Goal: Check status: Check status

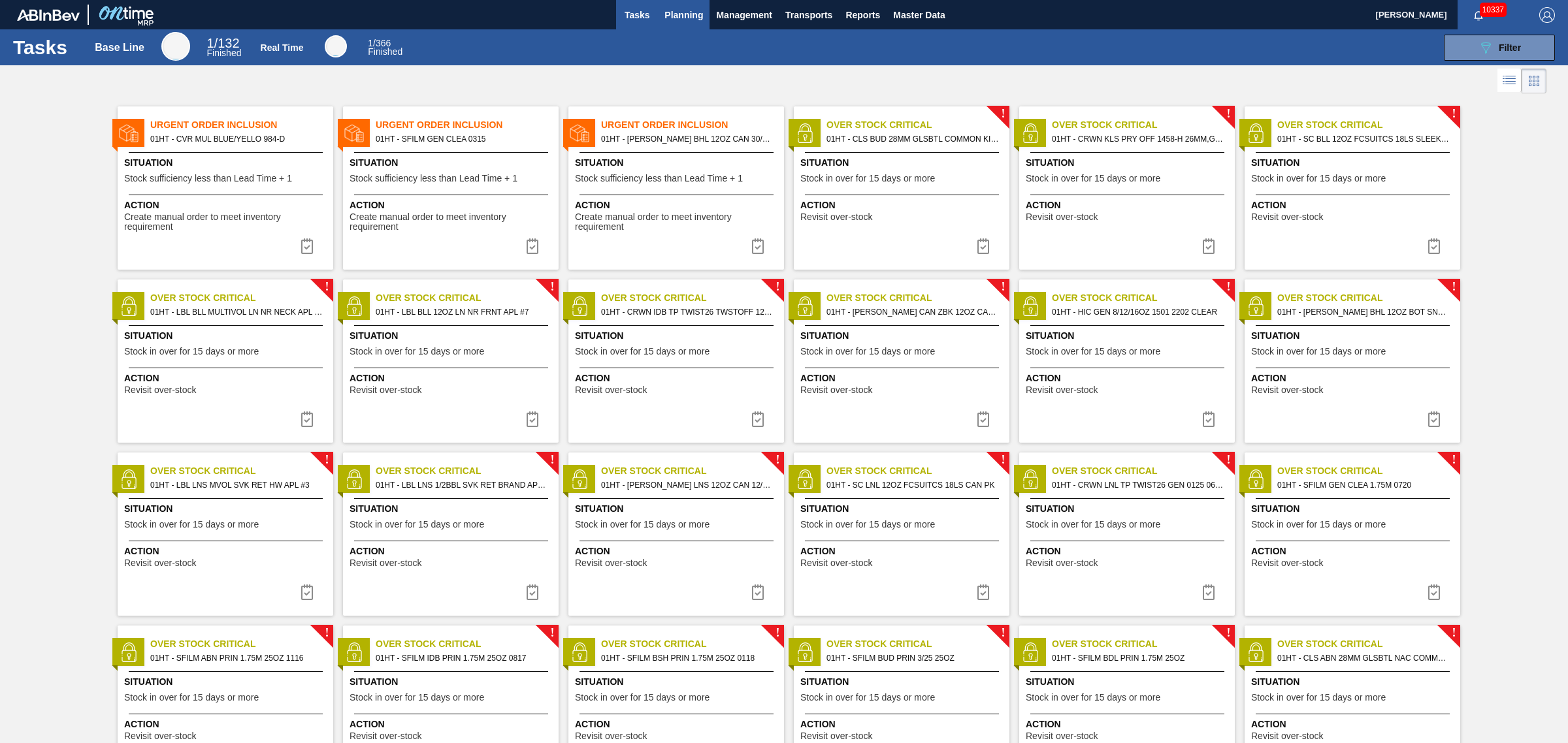
click at [688, 10] on span "Planning" at bounding box center [683, 15] width 38 height 15
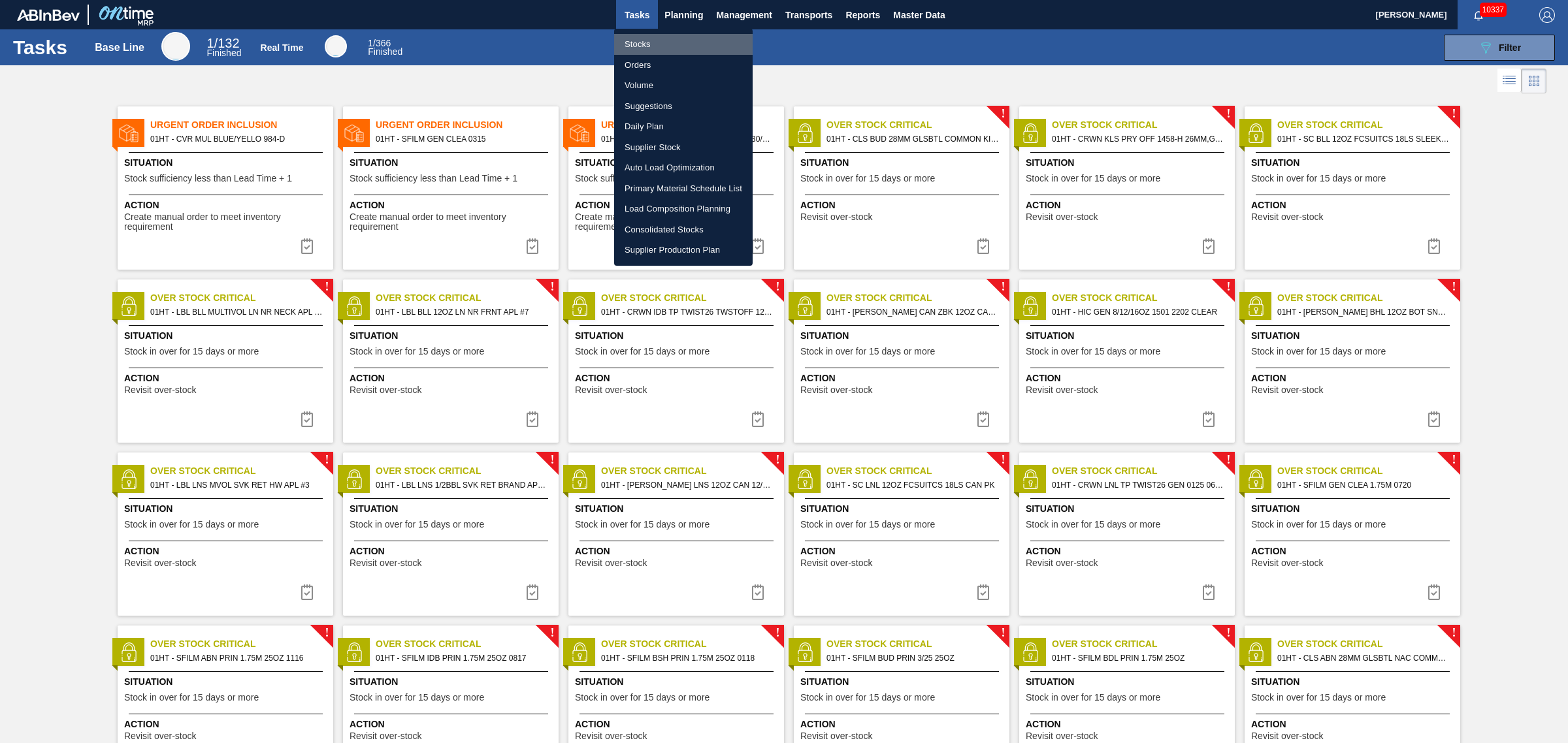
click at [642, 43] on li "Stocks" at bounding box center [683, 44] width 139 height 21
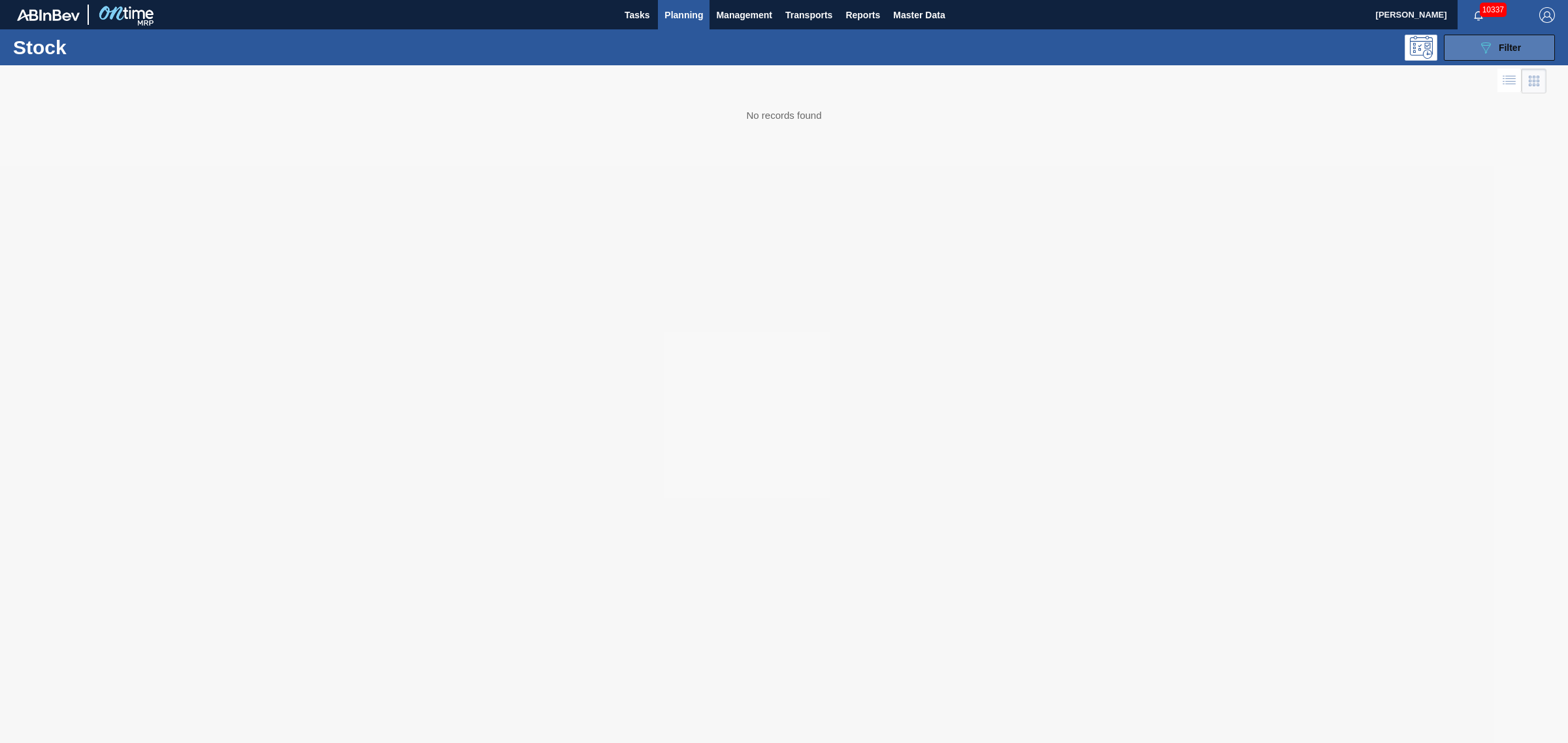
click at [1465, 56] on button "089F7B8B-B2A5-4AFE-B5C0-19BA573D28AC Filter" at bounding box center [1500, 47] width 111 height 27
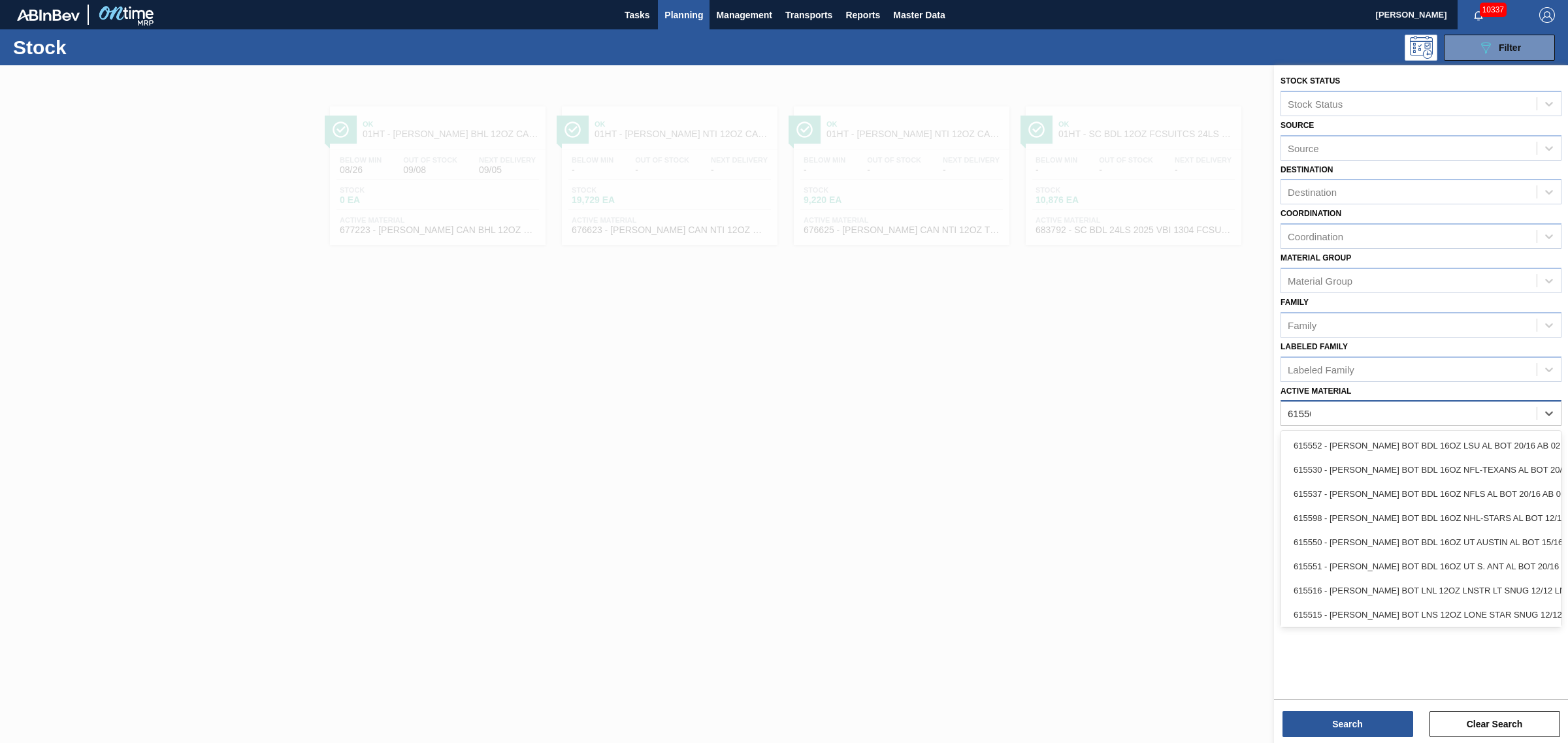
type Material "615502"
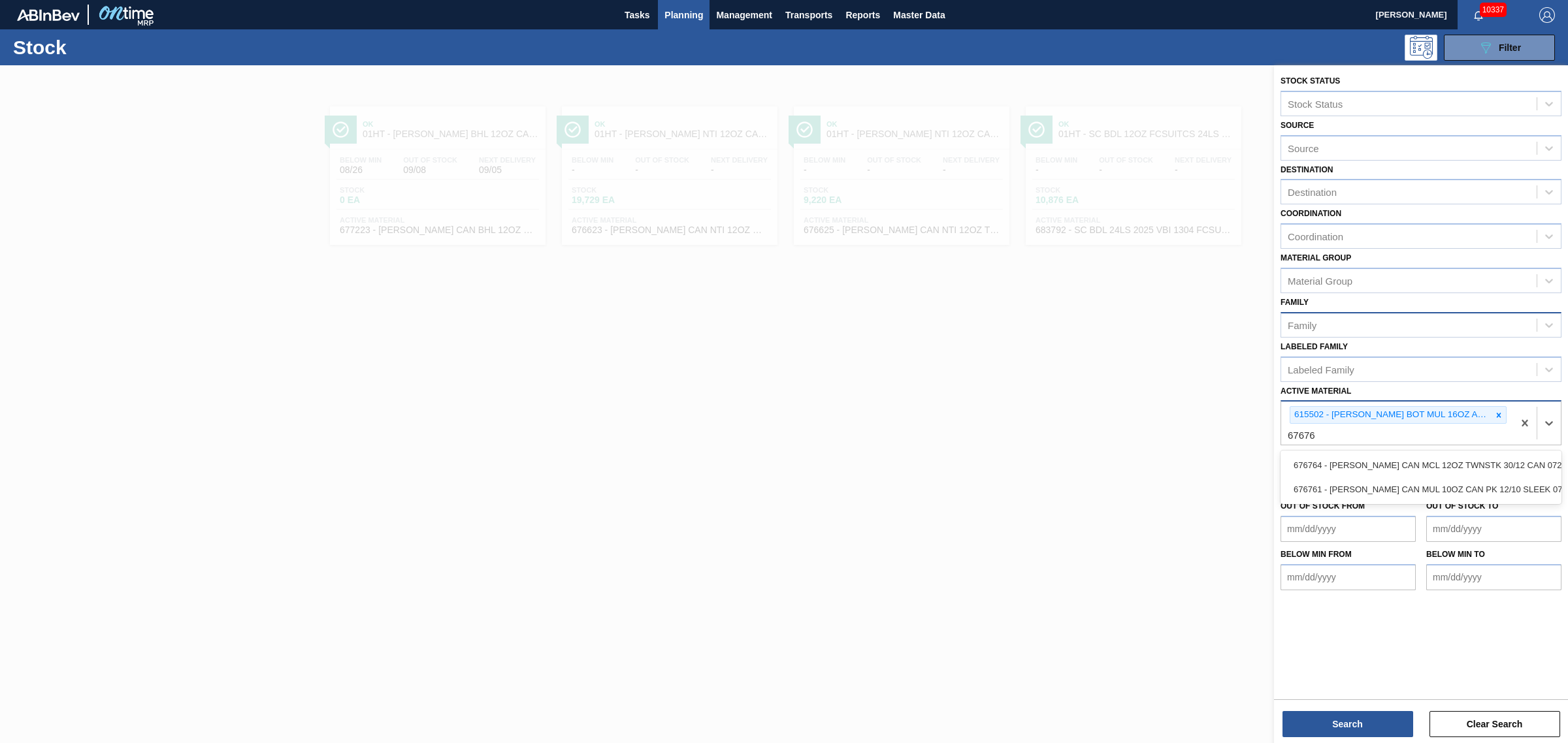
type Material "676761"
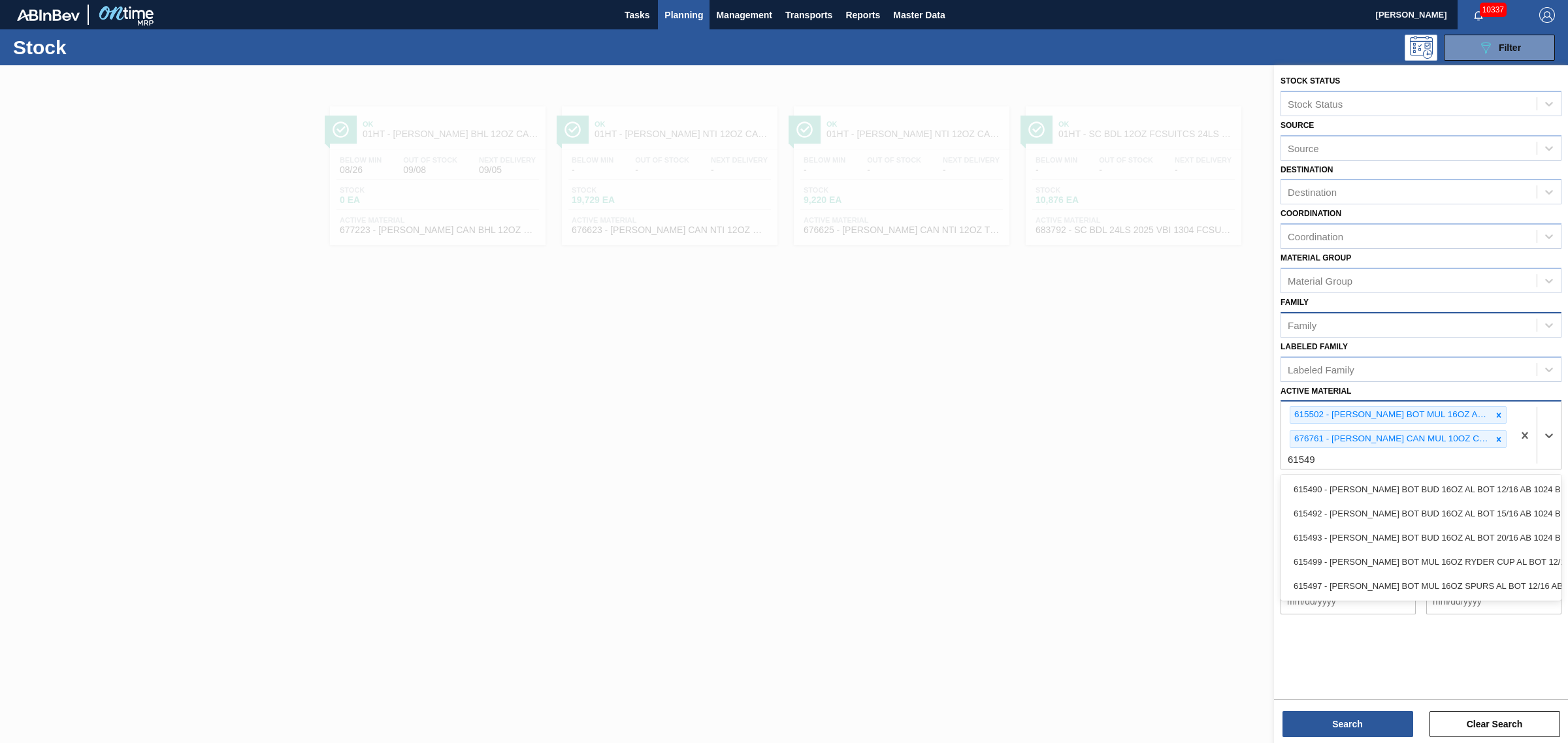
type Material "615490"
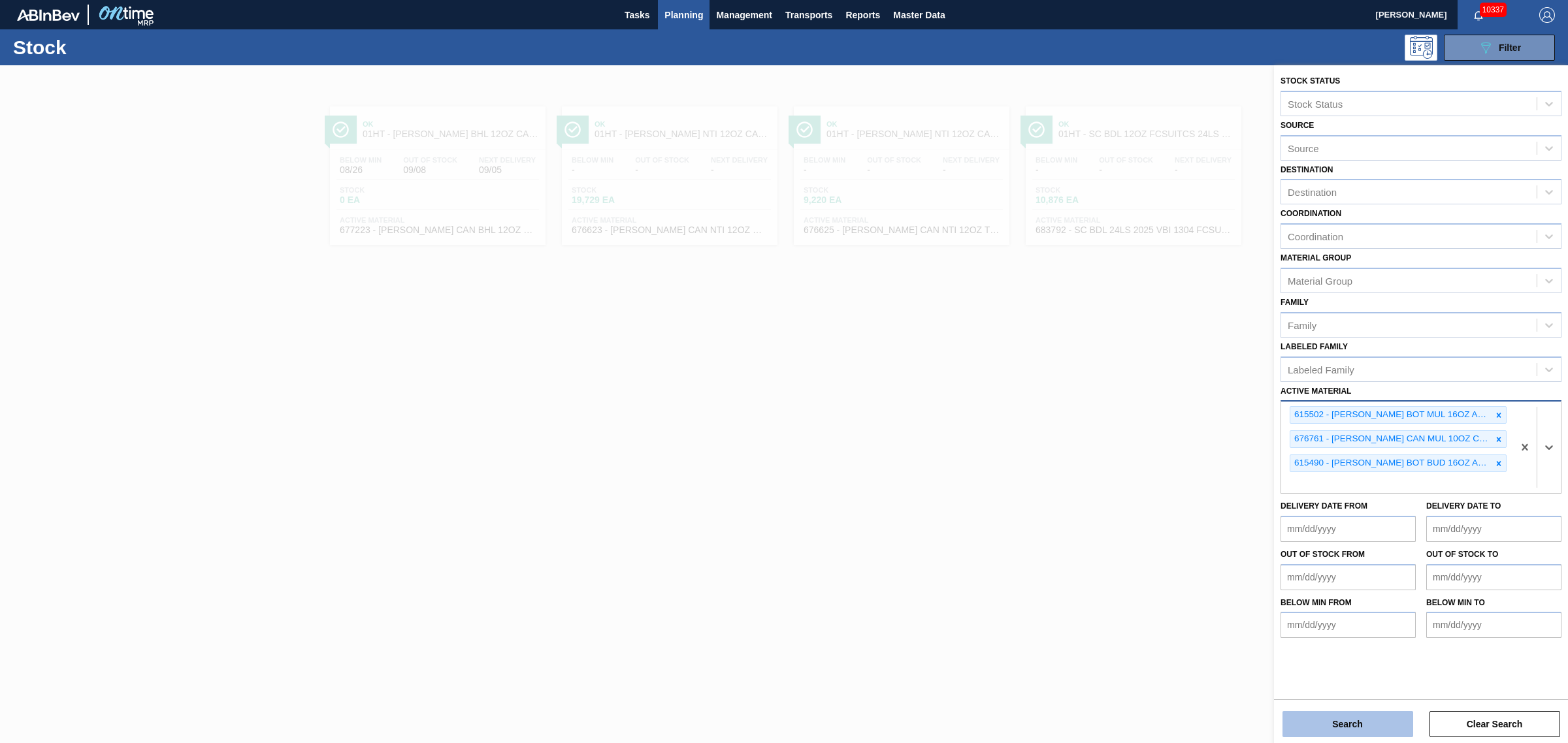
click at [1360, 716] on button "Search" at bounding box center [1348, 724] width 131 height 27
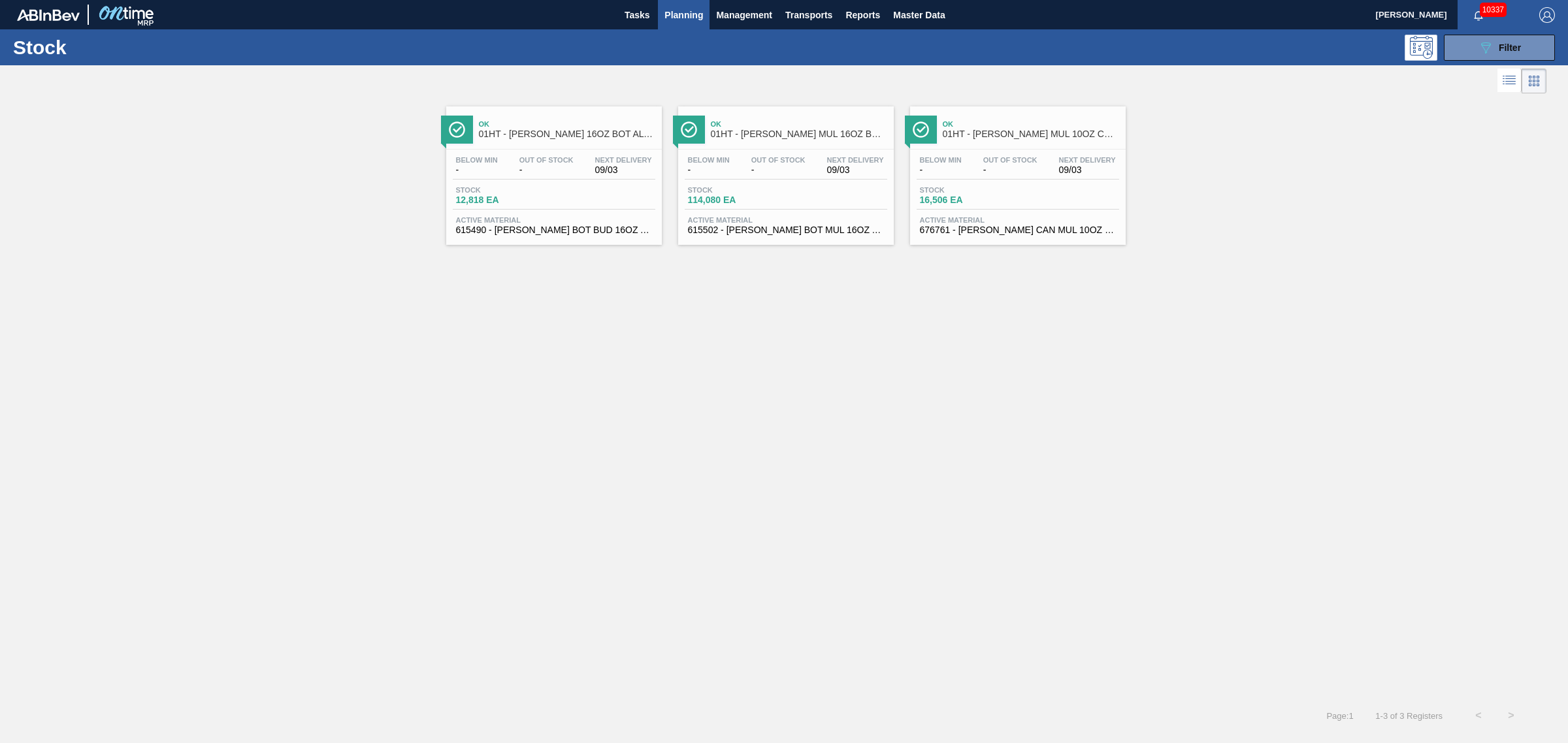
click at [793, 221] on span "Active Material" at bounding box center [785, 220] width 196 height 8
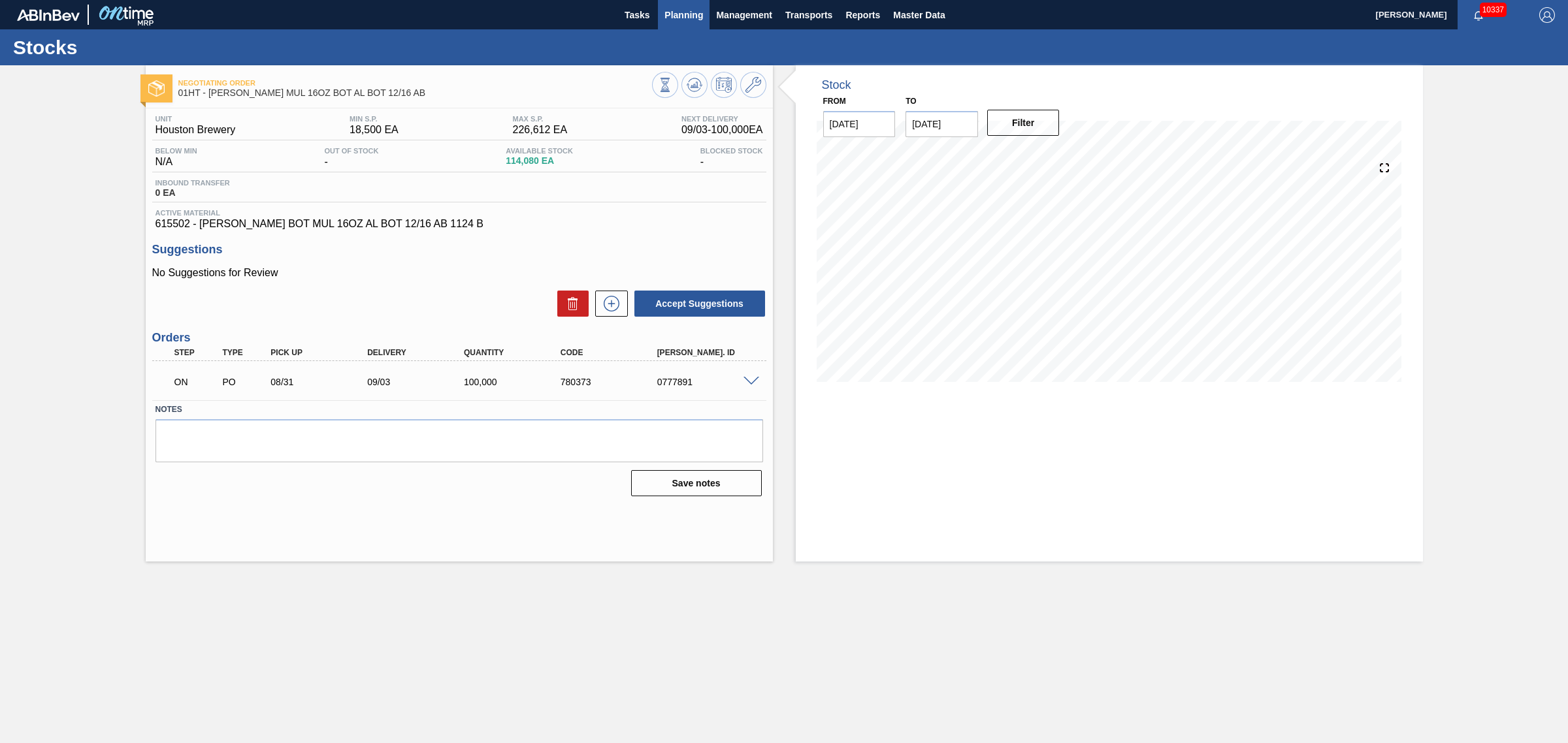
click at [696, 21] on span "Planning" at bounding box center [683, 15] width 38 height 15
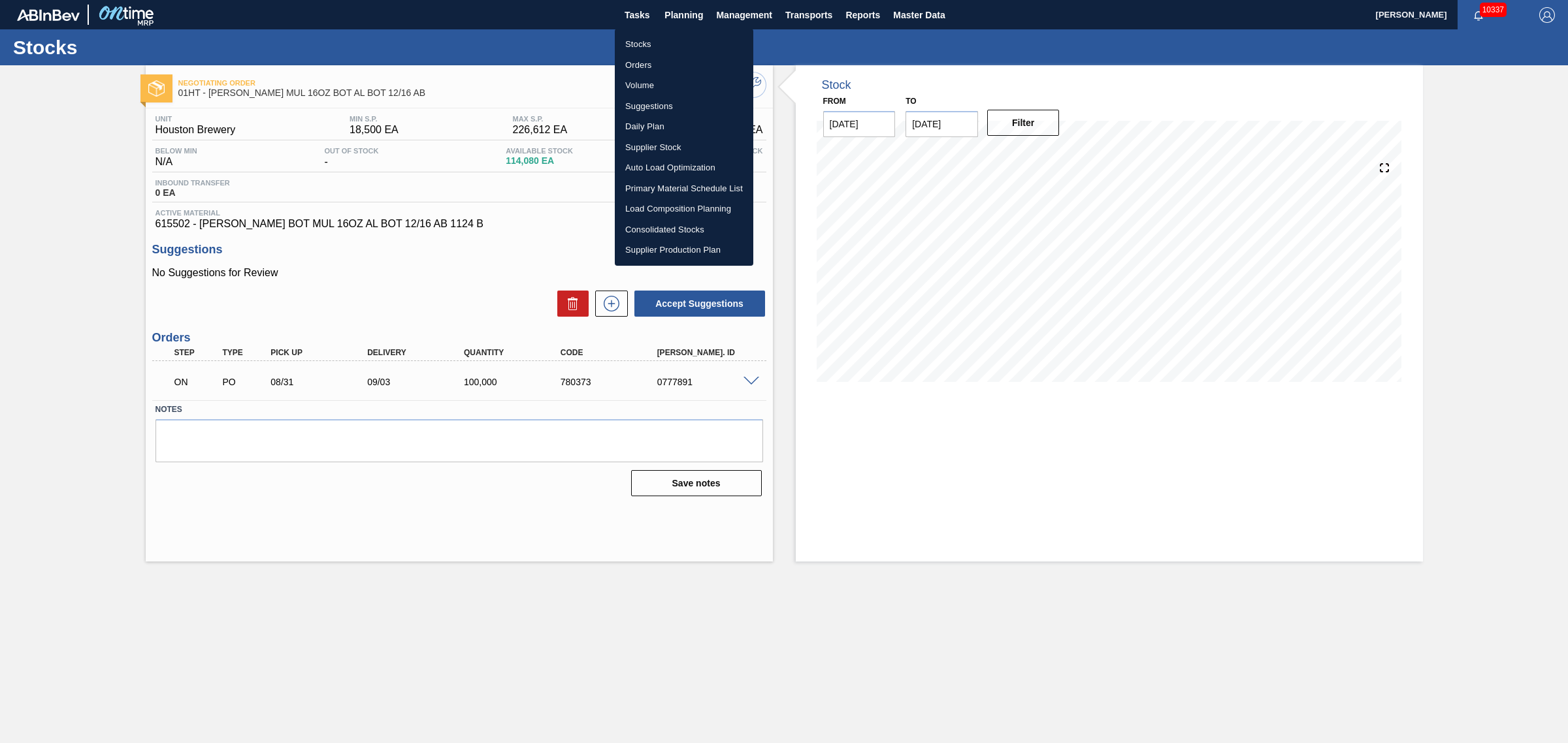
click at [639, 43] on li "Stocks" at bounding box center [684, 44] width 139 height 21
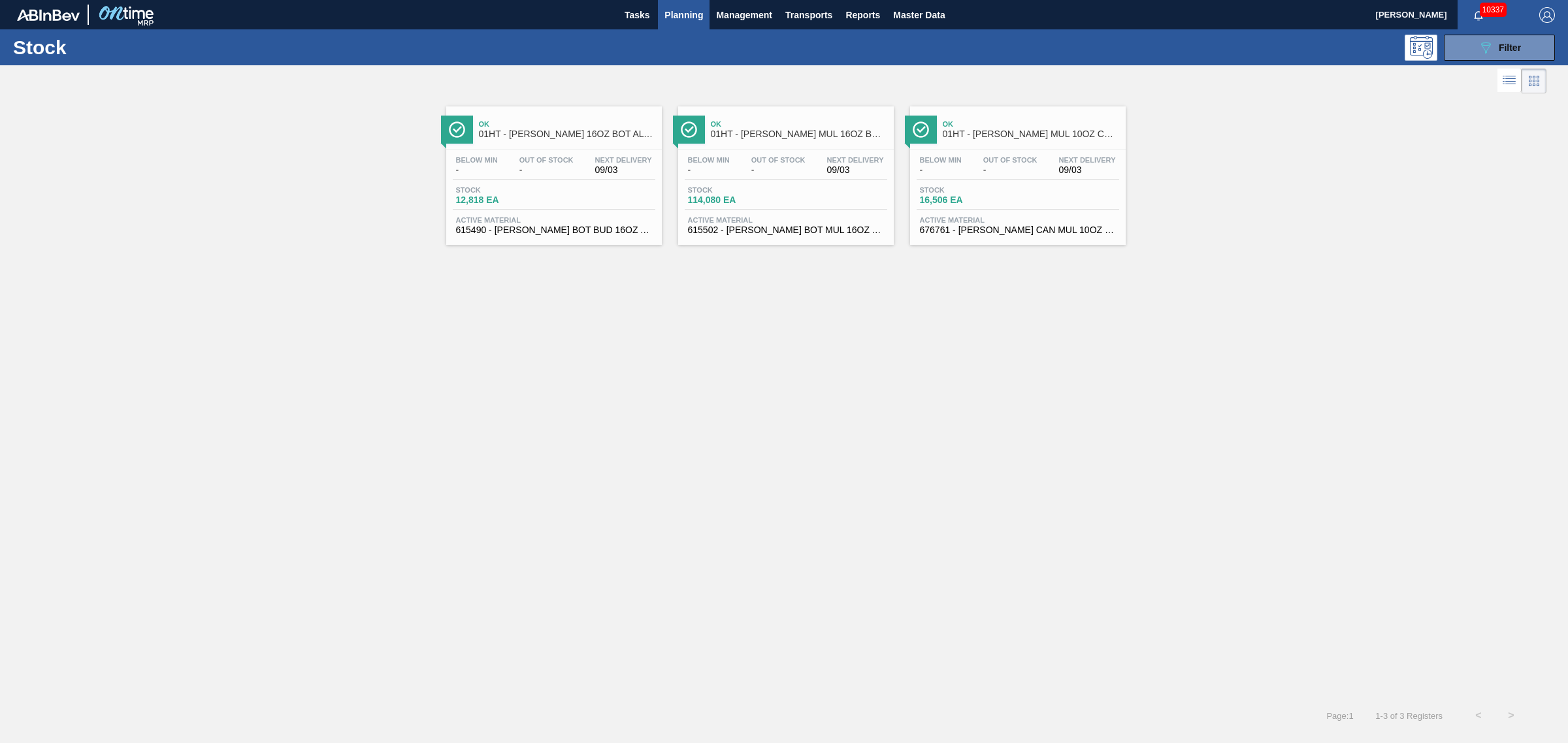
click at [978, 200] on span "16,506 EA" at bounding box center [966, 199] width 92 height 9
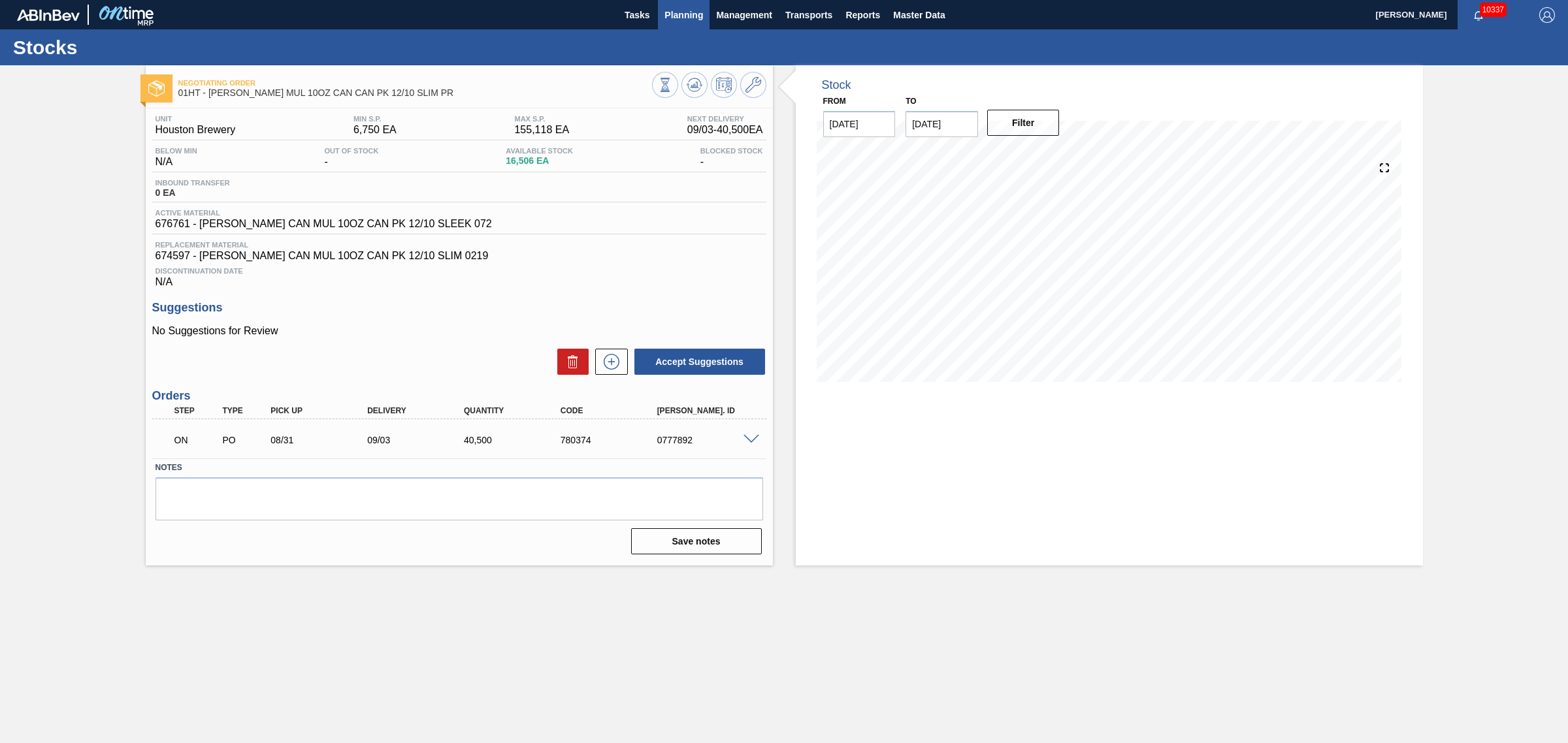
click at [698, 12] on span "Planning" at bounding box center [683, 15] width 38 height 15
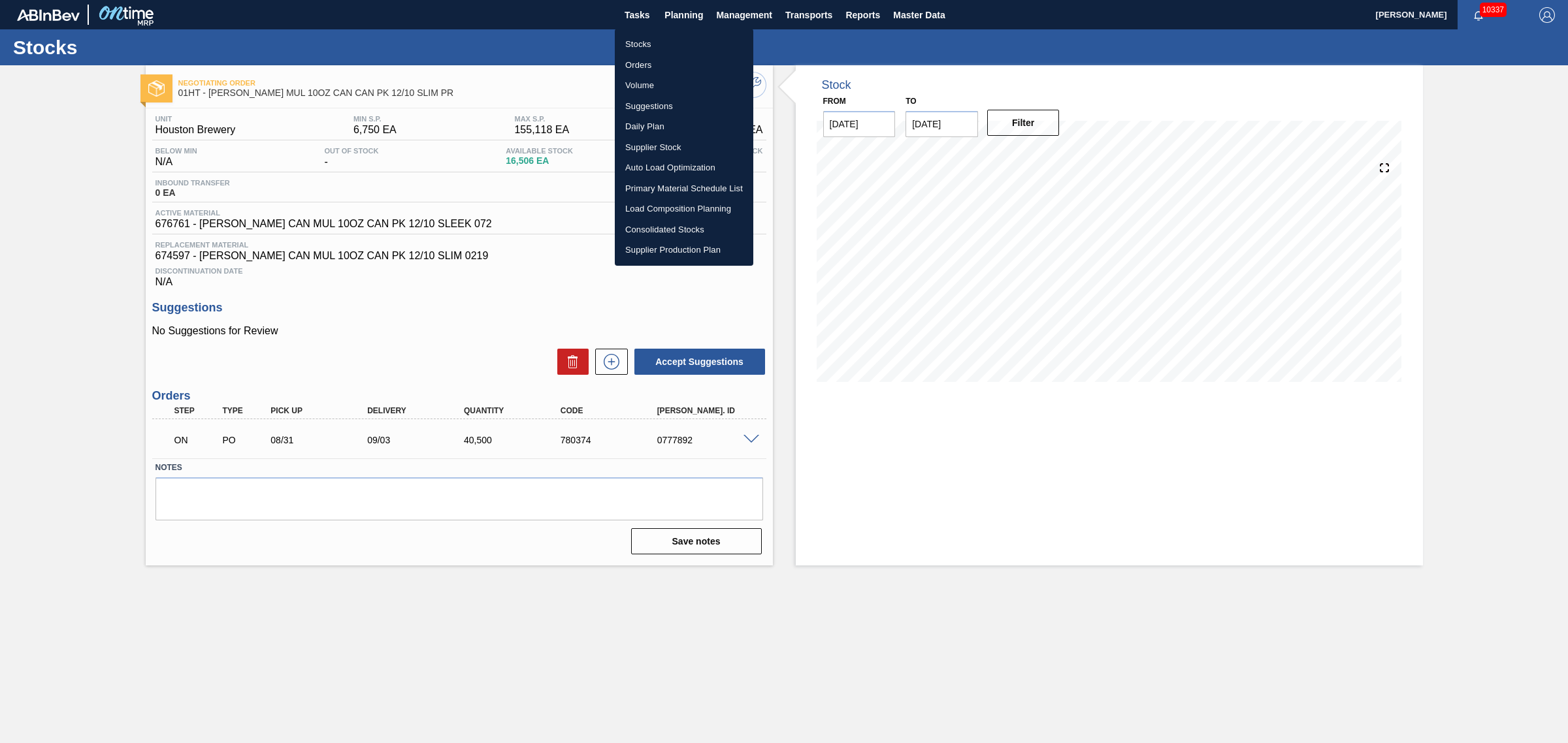
drag, startPoint x: 642, startPoint y: 40, endPoint x: 696, endPoint y: 62, distance: 58.3
click at [642, 40] on li "Stocks" at bounding box center [684, 44] width 139 height 21
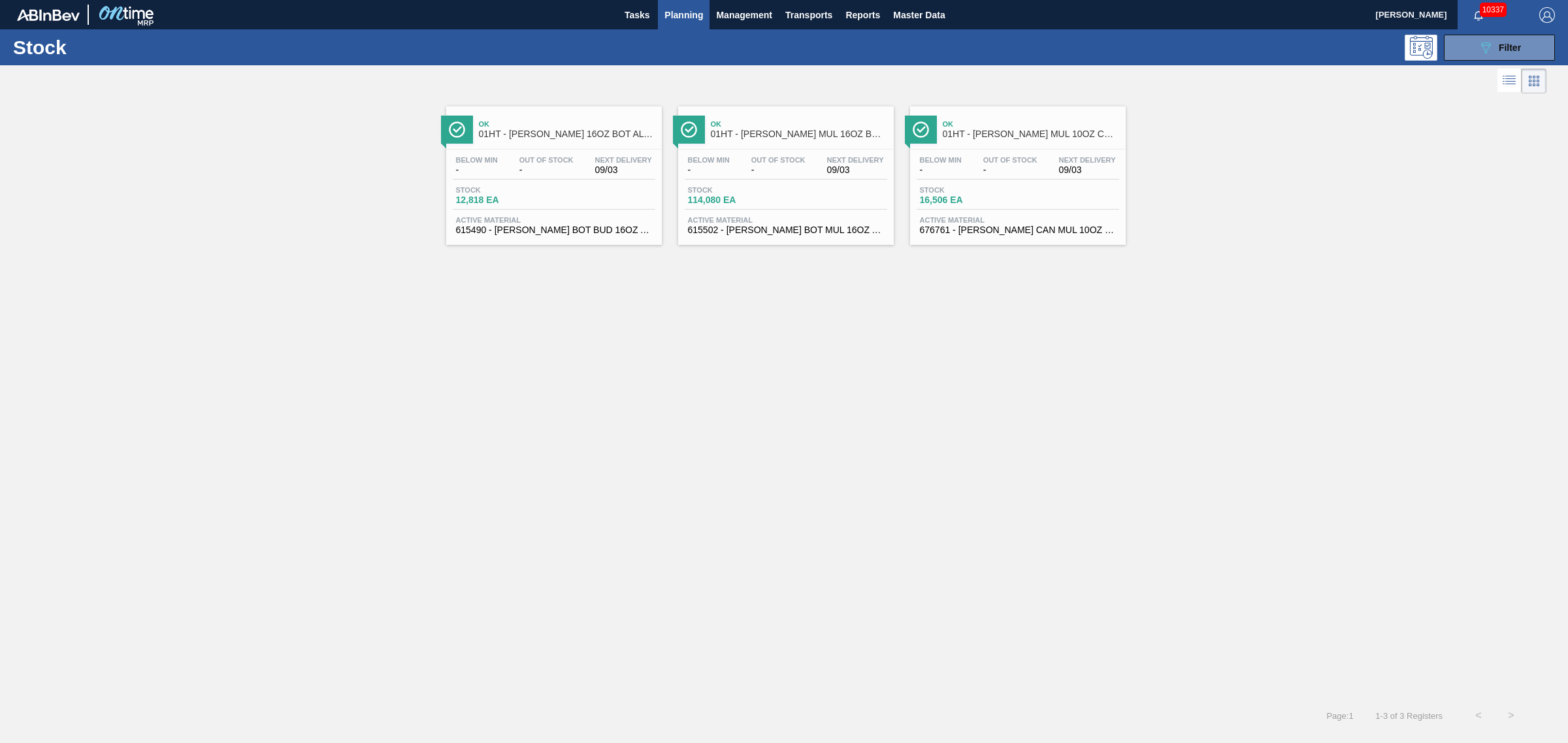
click at [547, 199] on div "Stock 12,818 EA" at bounding box center [501, 196] width 98 height 19
